Goal: Task Accomplishment & Management: Use online tool/utility

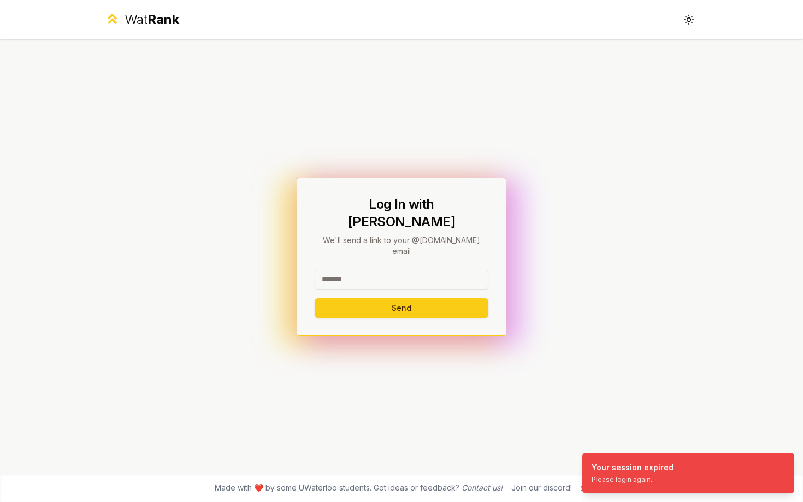
click at [338, 270] on input at bounding box center [402, 280] width 174 height 20
type input "******"
click at [315, 298] on button "Send" at bounding box center [402, 308] width 174 height 20
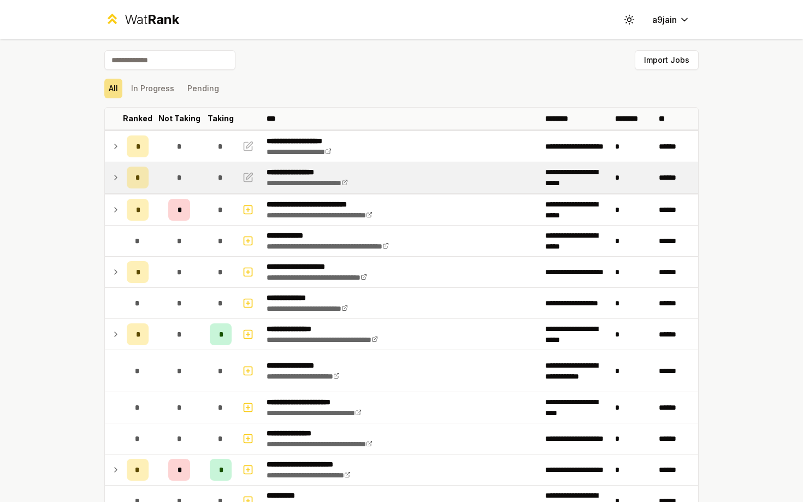
click at [108, 169] on td at bounding box center [113, 177] width 17 height 31
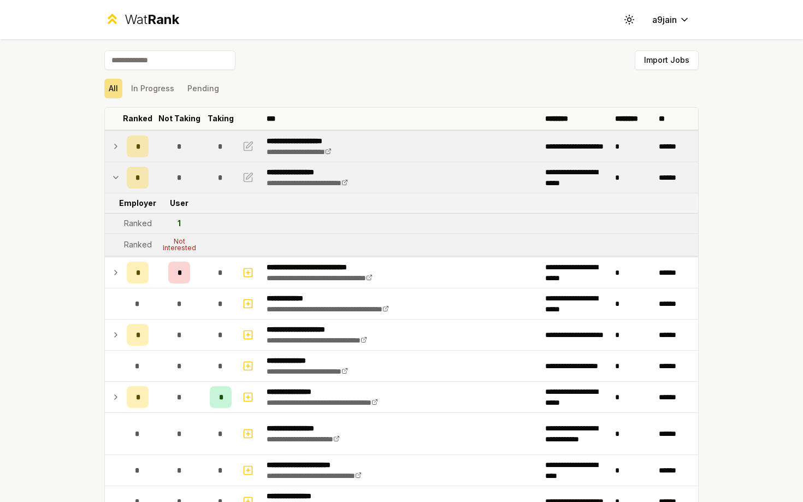
click at [120, 144] on td at bounding box center [113, 146] width 17 height 31
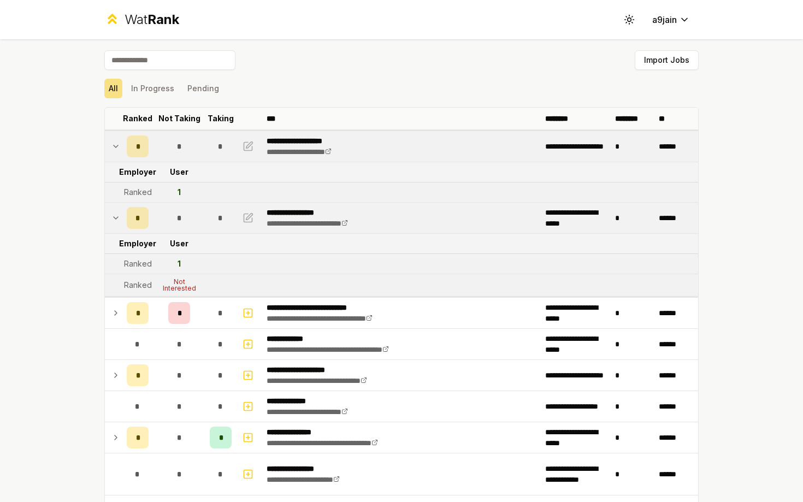
click at [121, 144] on td at bounding box center [113, 146] width 17 height 31
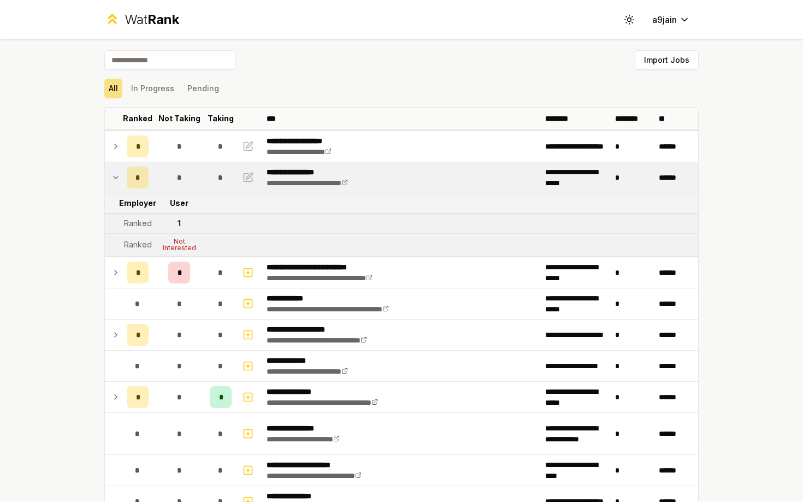
click at [121, 169] on td at bounding box center [113, 177] width 17 height 31
